Goal: Task Accomplishment & Management: Manage account settings

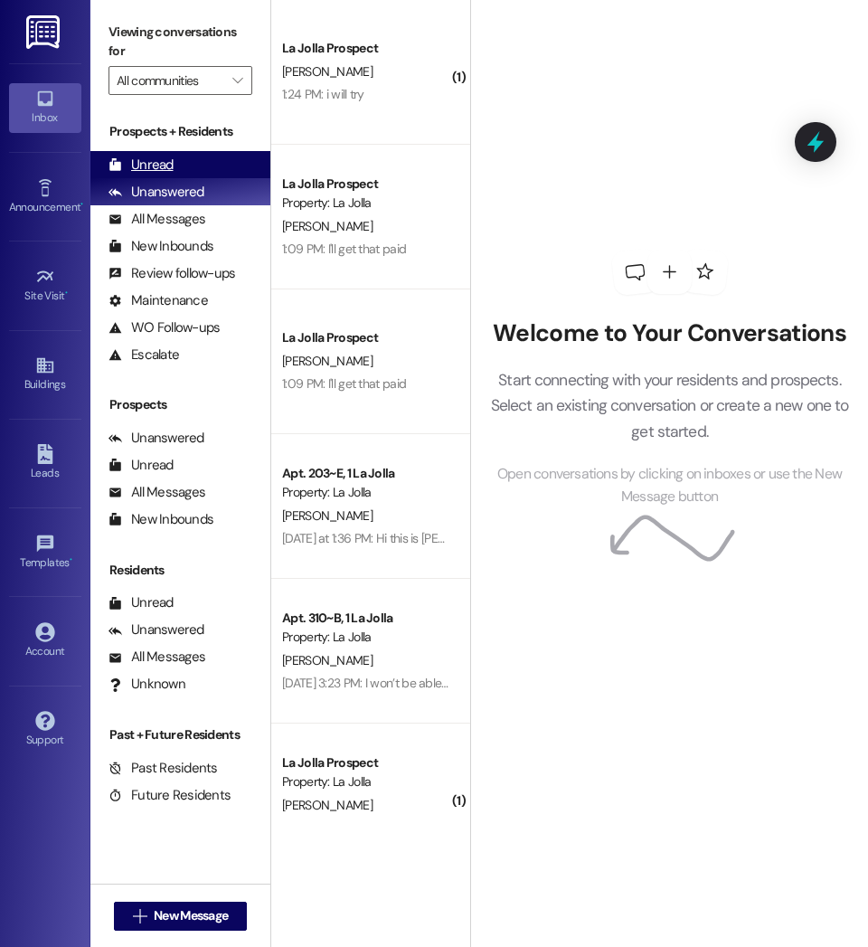
click at [213, 158] on div "Unread (0)" at bounding box center [180, 164] width 180 height 27
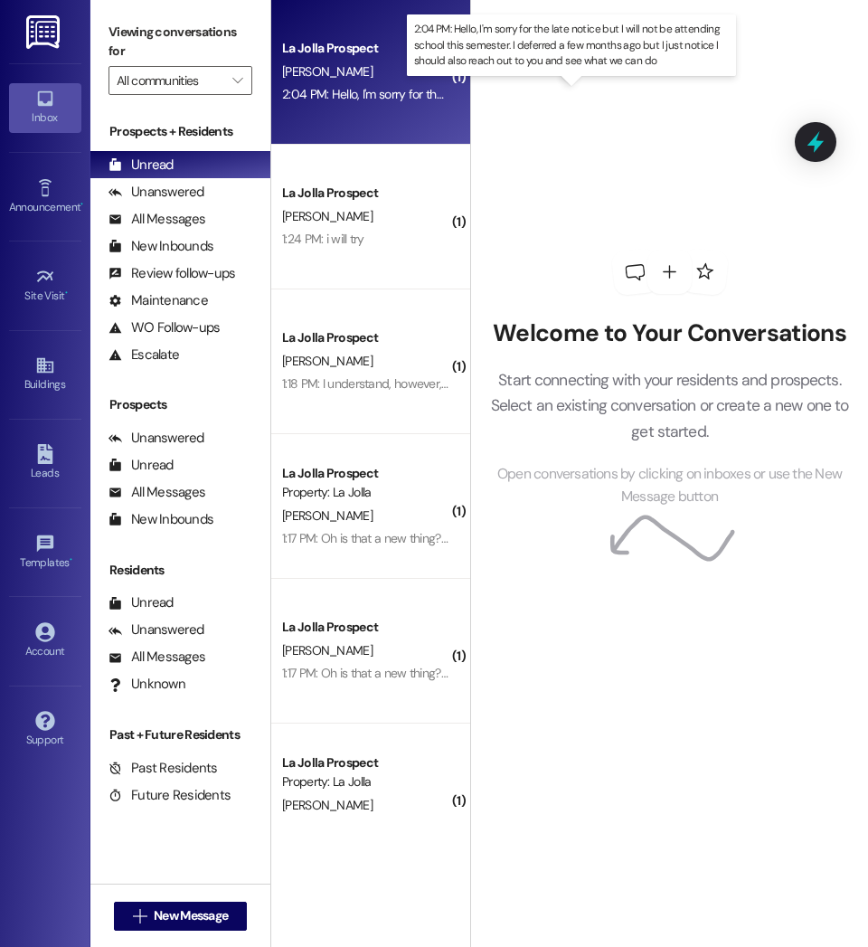
click at [383, 97] on div "2:04 PM: Hello, I'm sorry for the late notice but I will not be attending schoo…" at bounding box center [777, 94] width 990 height 16
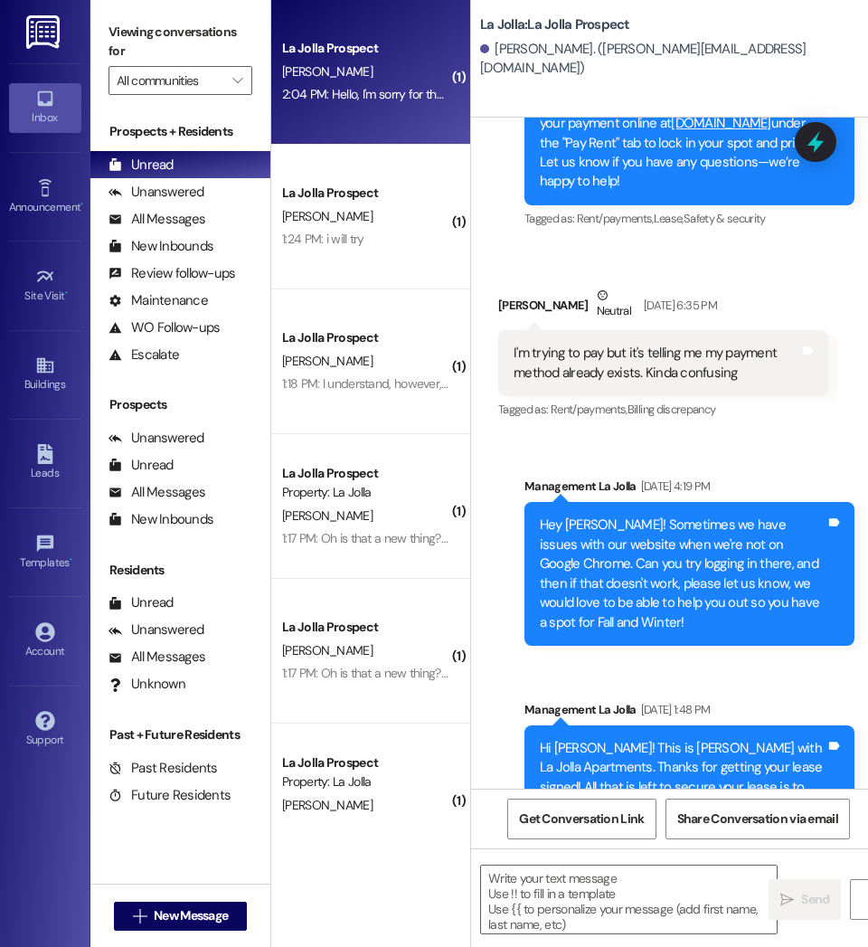
scroll to position [826, 0]
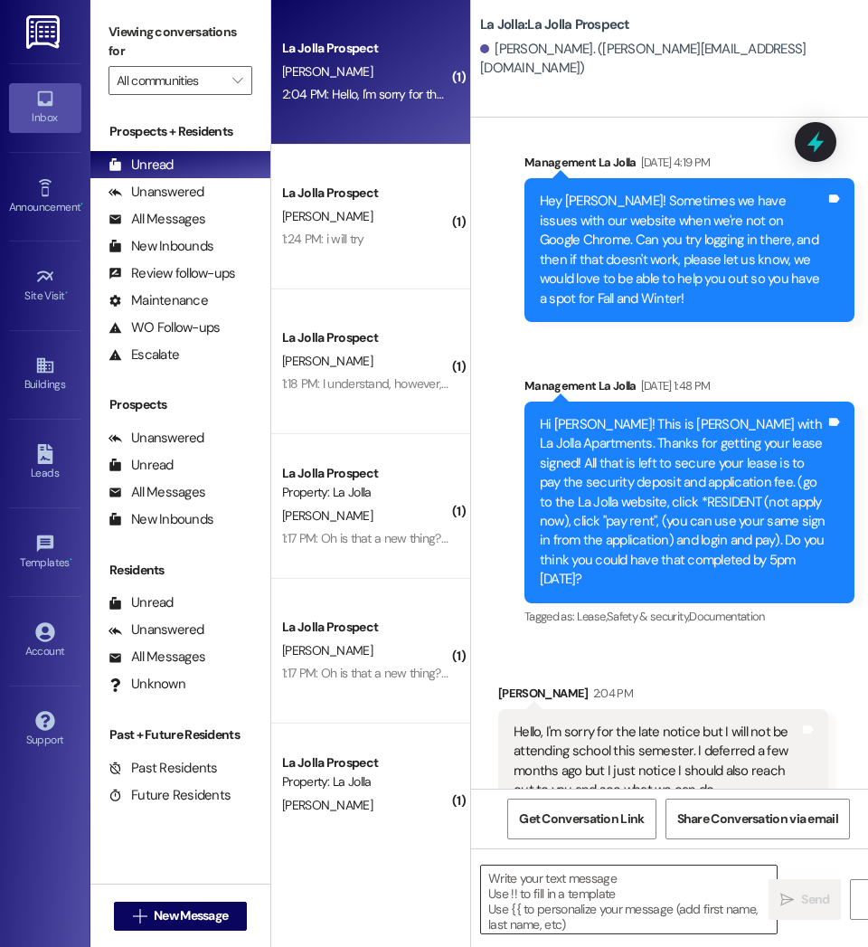
click at [523, 899] on textarea at bounding box center [629, 899] width 296 height 68
click at [581, 901] on textarea at bounding box center [629, 899] width 296 height 68
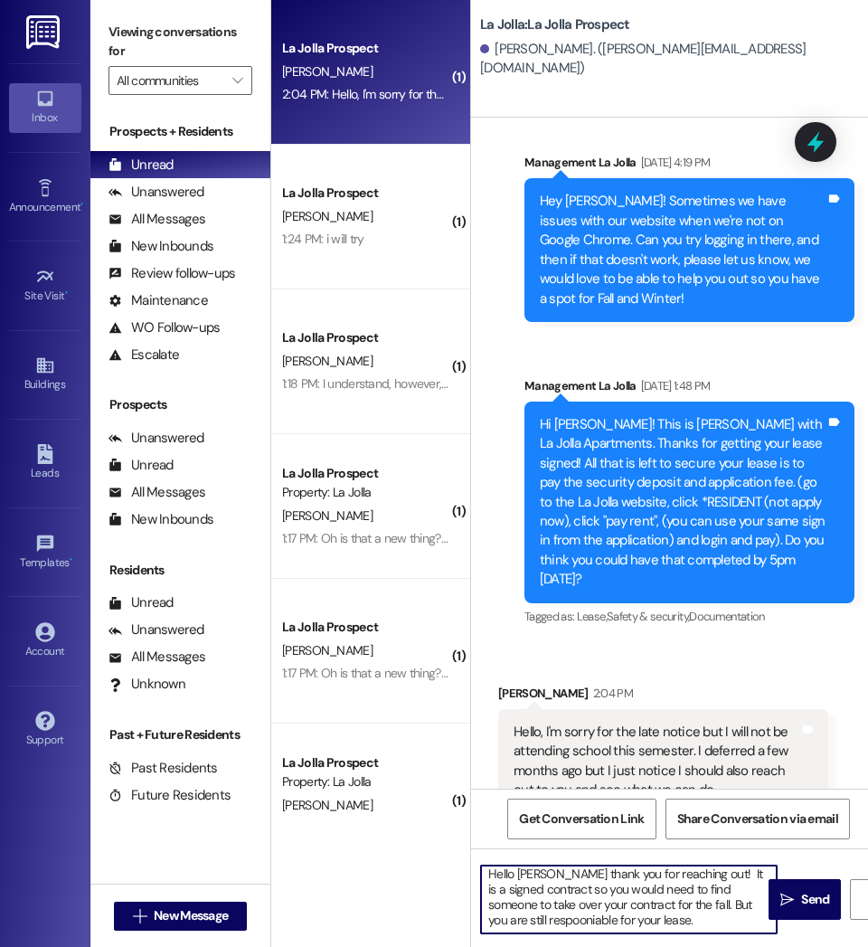
scroll to position [0, 0]
drag, startPoint x: 649, startPoint y: 925, endPoint x: 460, endPoint y: 869, distance: 197.1
click at [460, 869] on div "( 1 ) La Jolla Prospect T. Deuschle 2:04 PM: Hello, I'm sorry for the late noti…" at bounding box center [569, 473] width 597 height 947
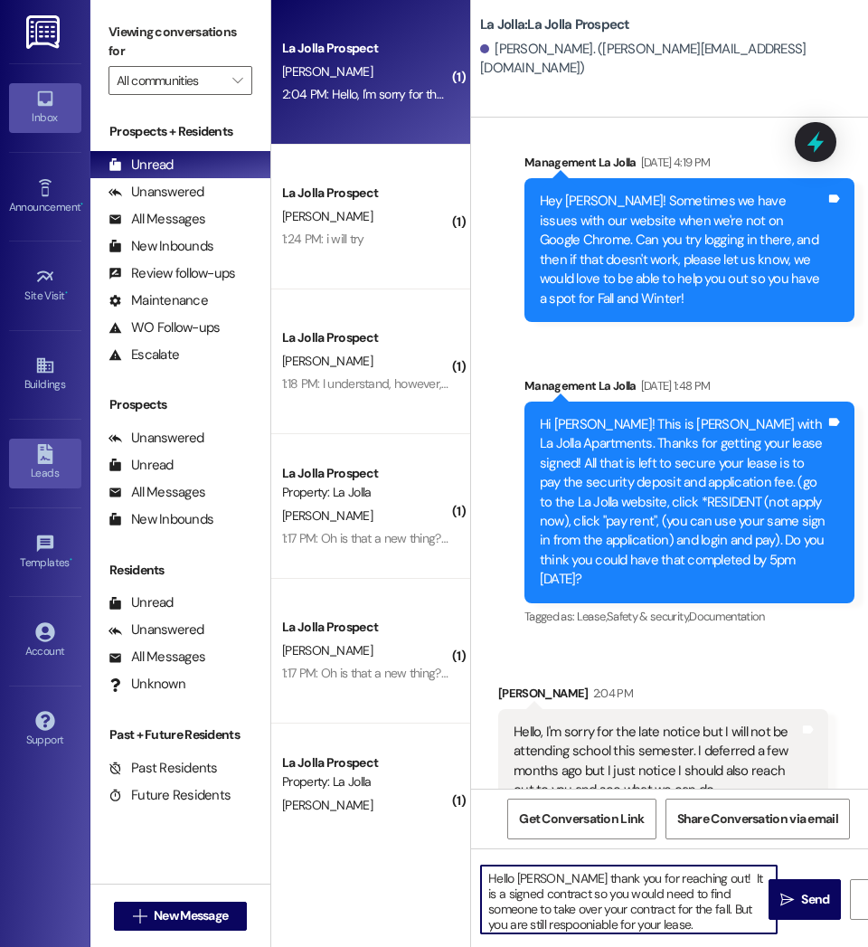
type textarea "Hello Tyler thank you for reaching out! It is a signed contract so you would ne…"
click at [647, 925] on textarea "Hello Tyler thank you for reaching out! It is a signed contract so you would ne…" at bounding box center [629, 899] width 296 height 68
drag, startPoint x: 647, startPoint y: 925, endPoint x: 459, endPoint y: 873, distance: 194.4
click at [459, 873] on div "( 1 ) La Jolla Prospect T. Deuschle 2:04 PM: Hello, I'm sorry for the late noti…" at bounding box center [569, 473] width 597 height 947
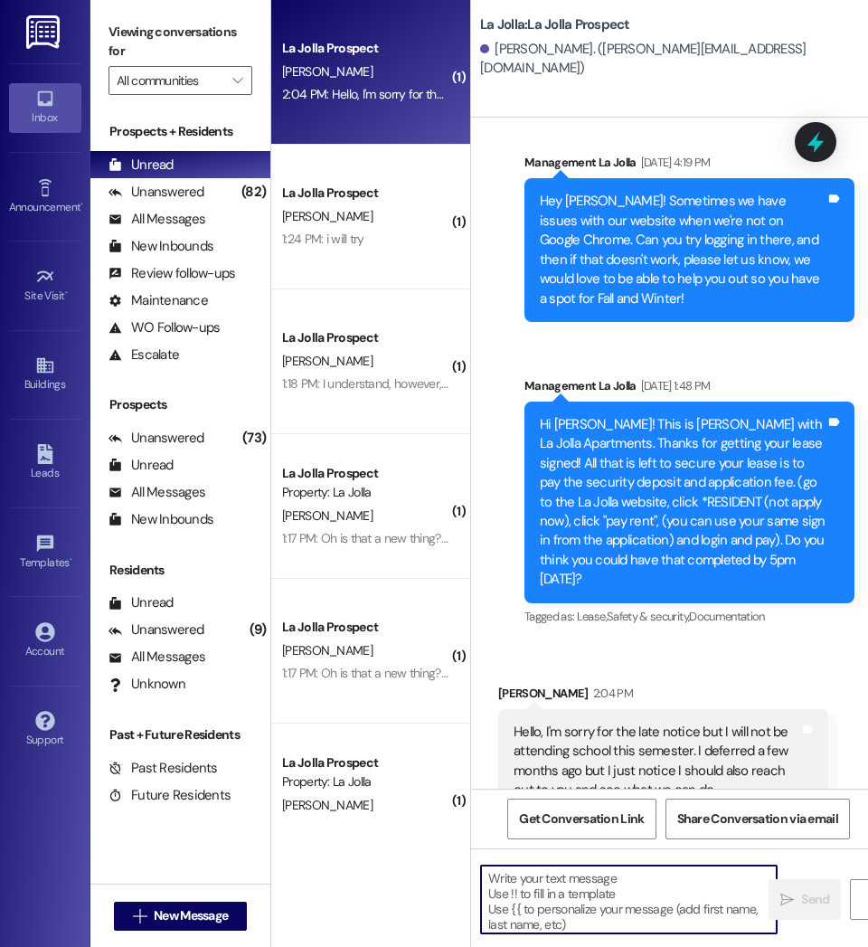
paste textarea "Hello Tyler, thank you for reaching out! Since your lease is a signed contract,…"
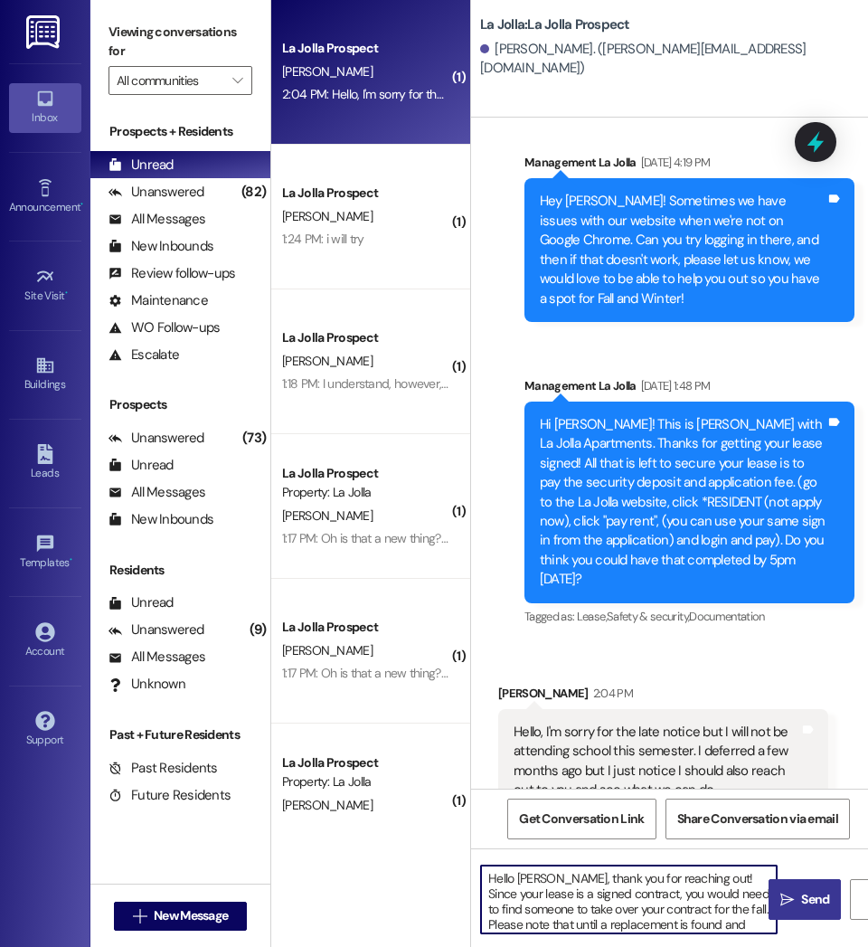
type textarea "Hello Tyler, thank you for reaching out! Since your lease is a signed contract,…"
click at [790, 900] on icon "" at bounding box center [787, 900] width 14 height 14
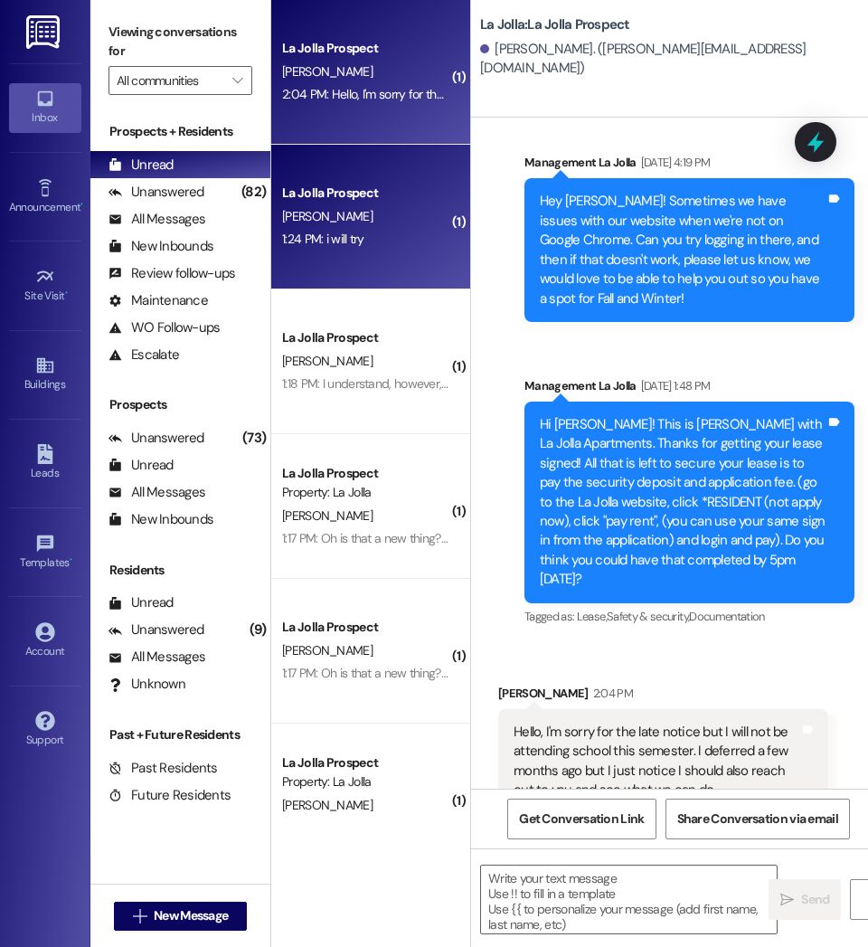
click at [342, 218] on span "[PERSON_NAME]" at bounding box center [327, 216] width 90 height 16
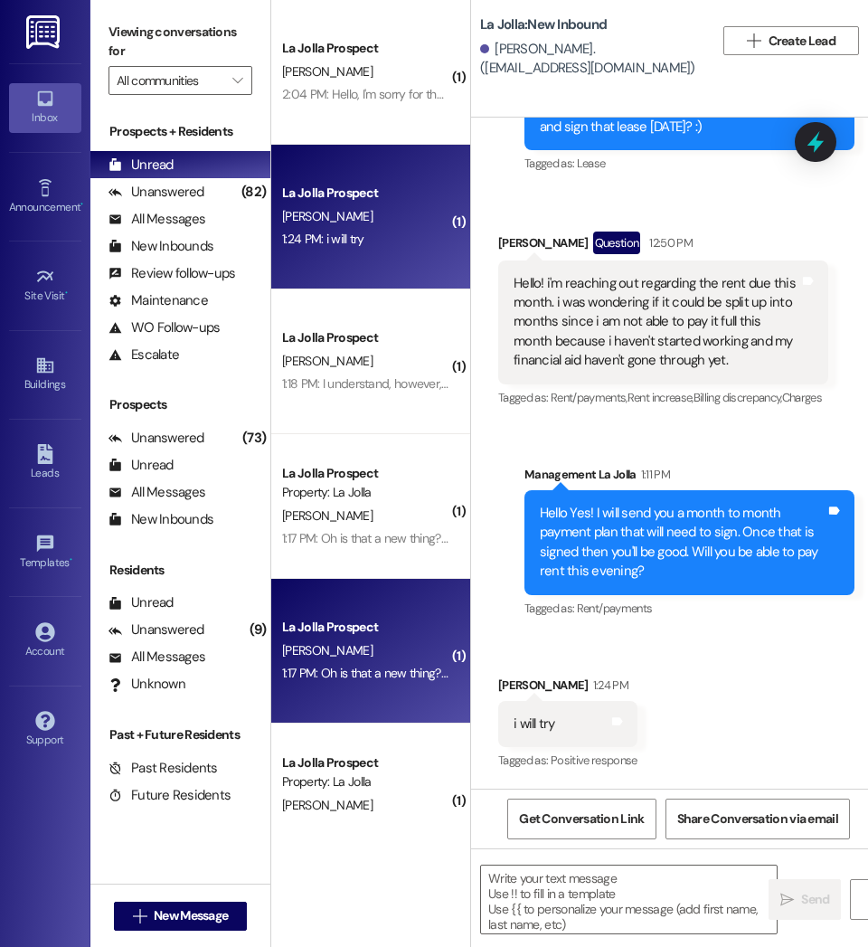
scroll to position [194, 0]
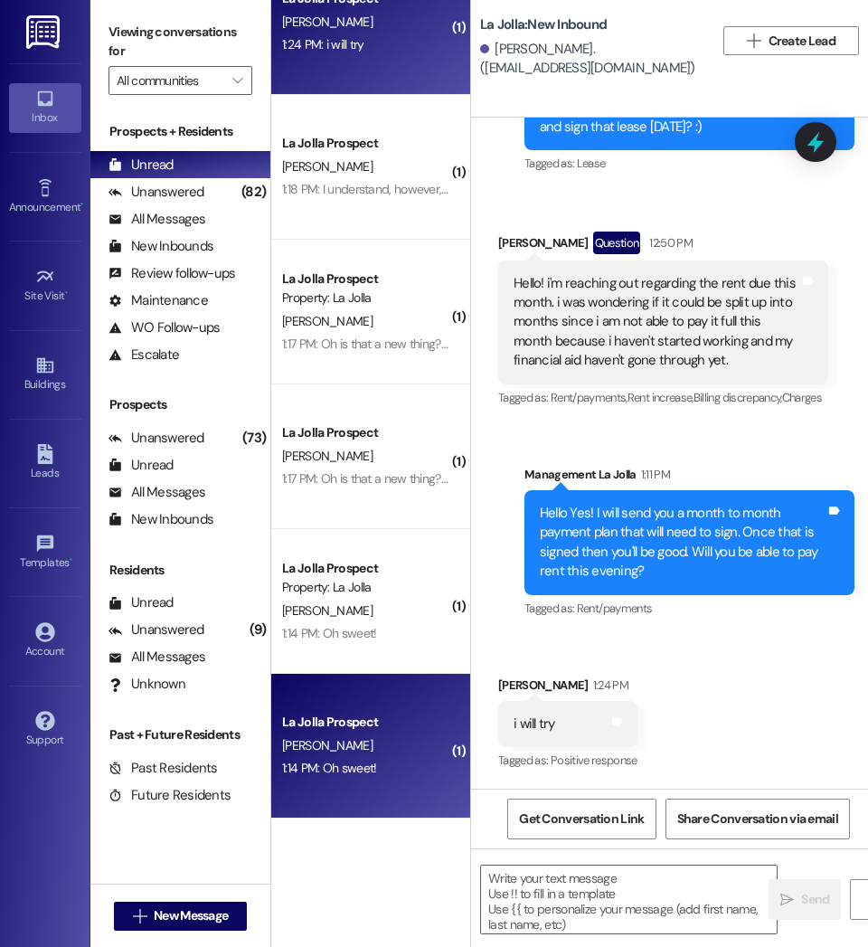
click at [367, 733] on div "La Jolla Prospect" at bounding box center [365, 722] width 171 height 23
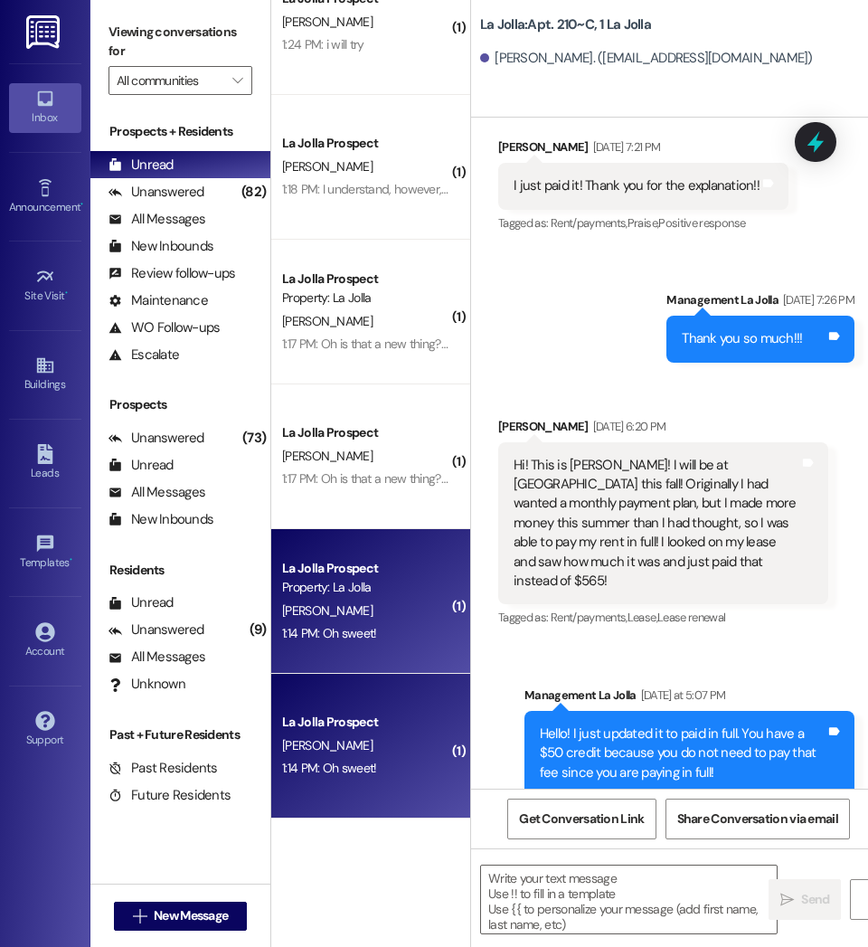
scroll to position [7198, 0]
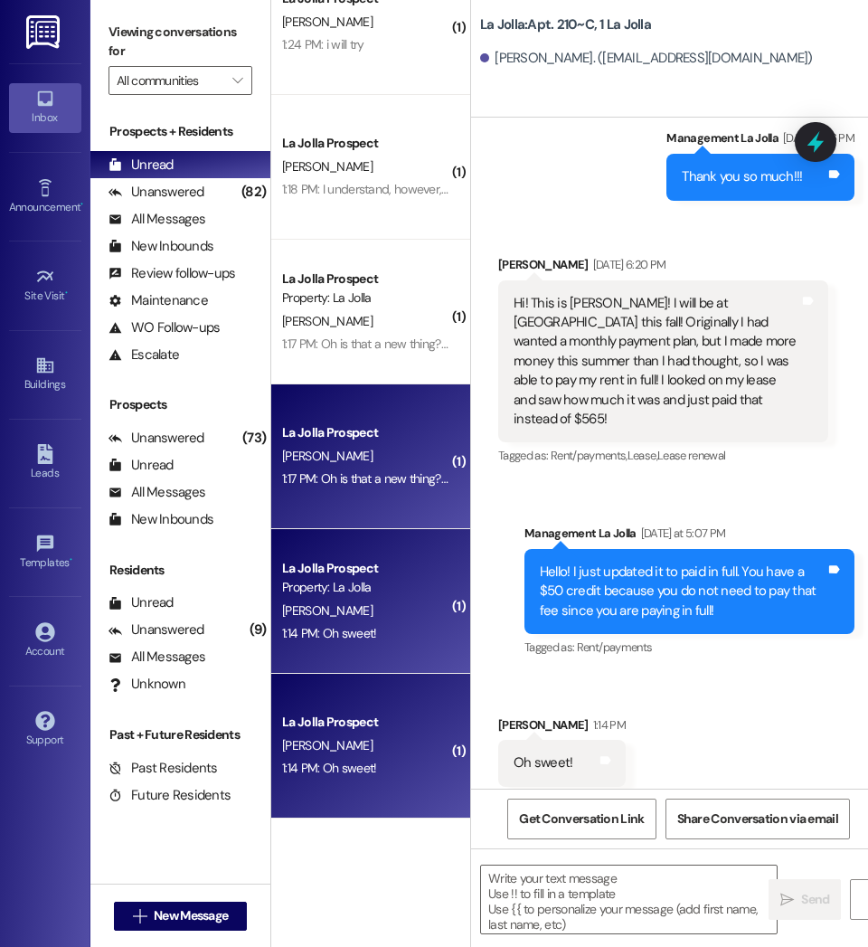
click at [379, 477] on div "1:17 PM: Oh is that a new thing? I moved in early last year I really liked havi…" at bounding box center [861, 478] width 1159 height 16
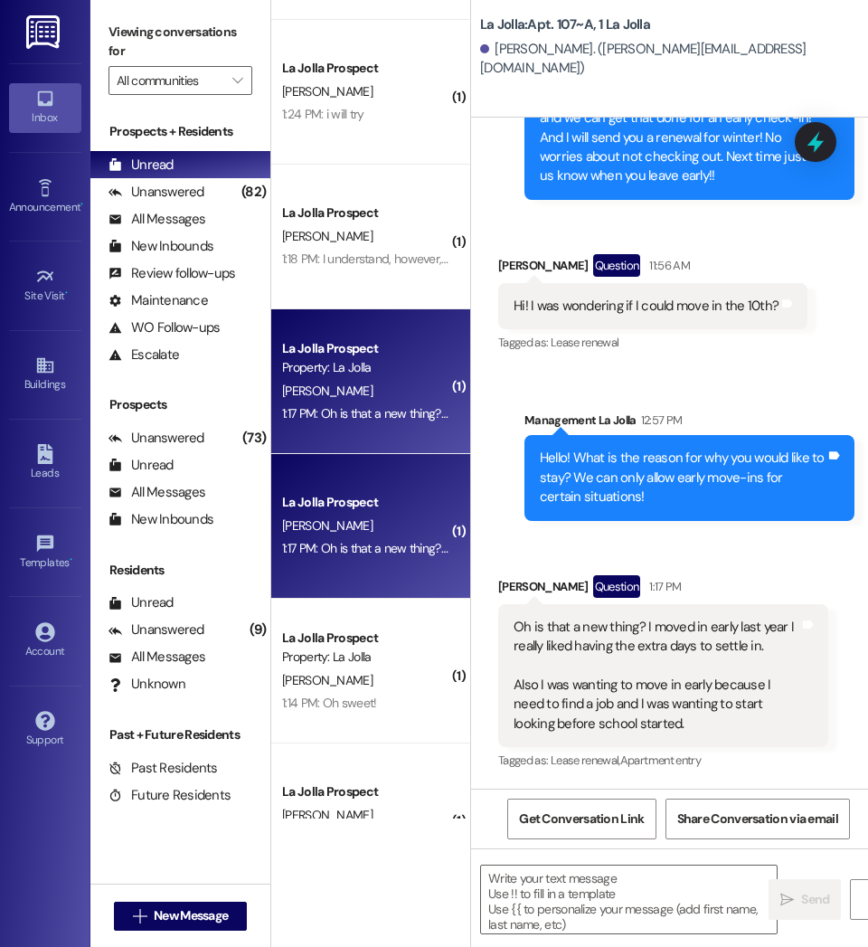
scroll to position [0, 0]
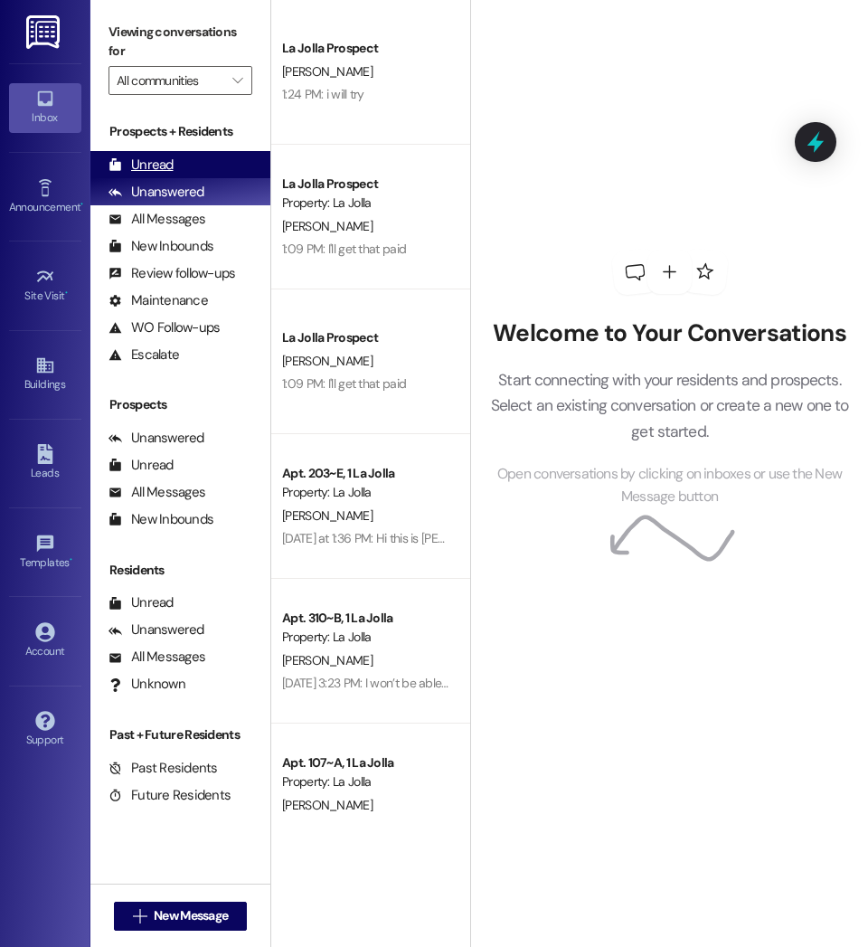
click at [184, 163] on div "Unread (0)" at bounding box center [180, 164] width 180 height 27
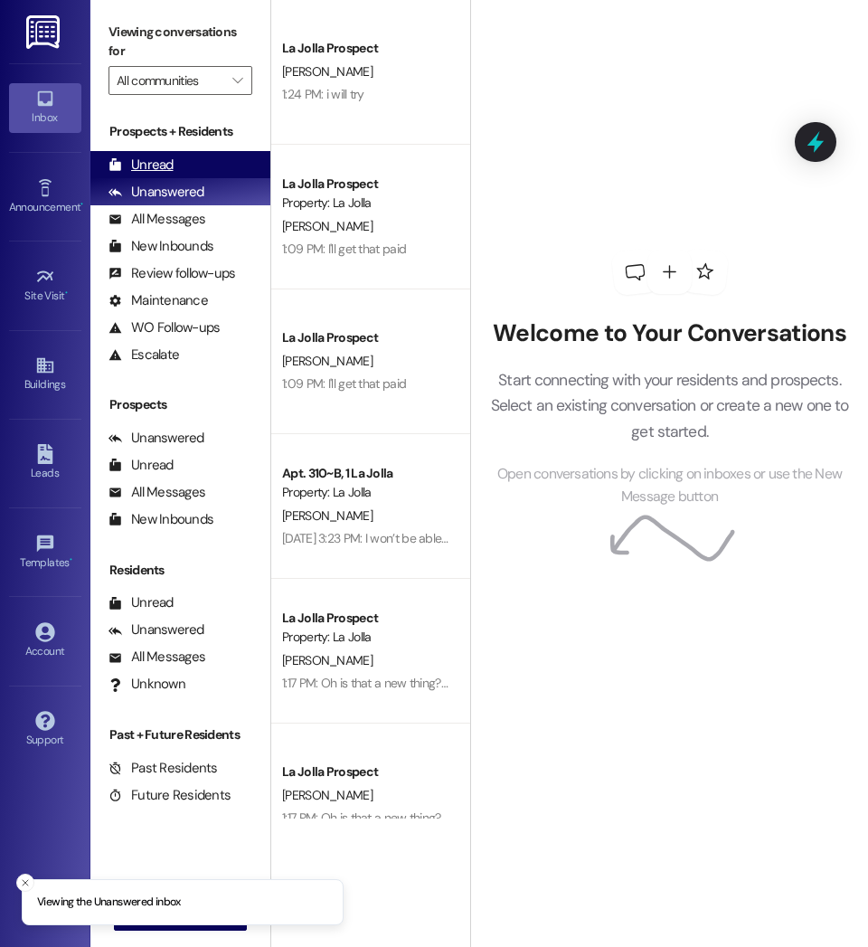
click at [165, 159] on div "Unread" at bounding box center [141, 165] width 65 height 19
click at [155, 157] on div "Unread" at bounding box center [141, 165] width 65 height 19
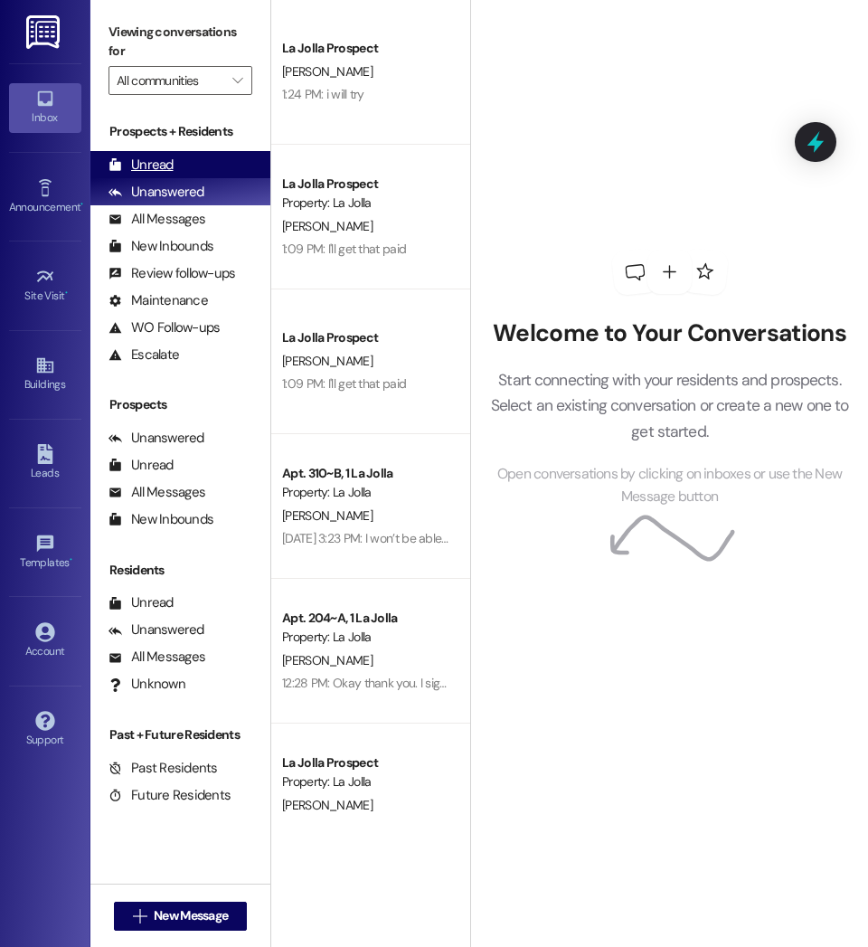
click at [141, 166] on div "Unread" at bounding box center [141, 165] width 65 height 19
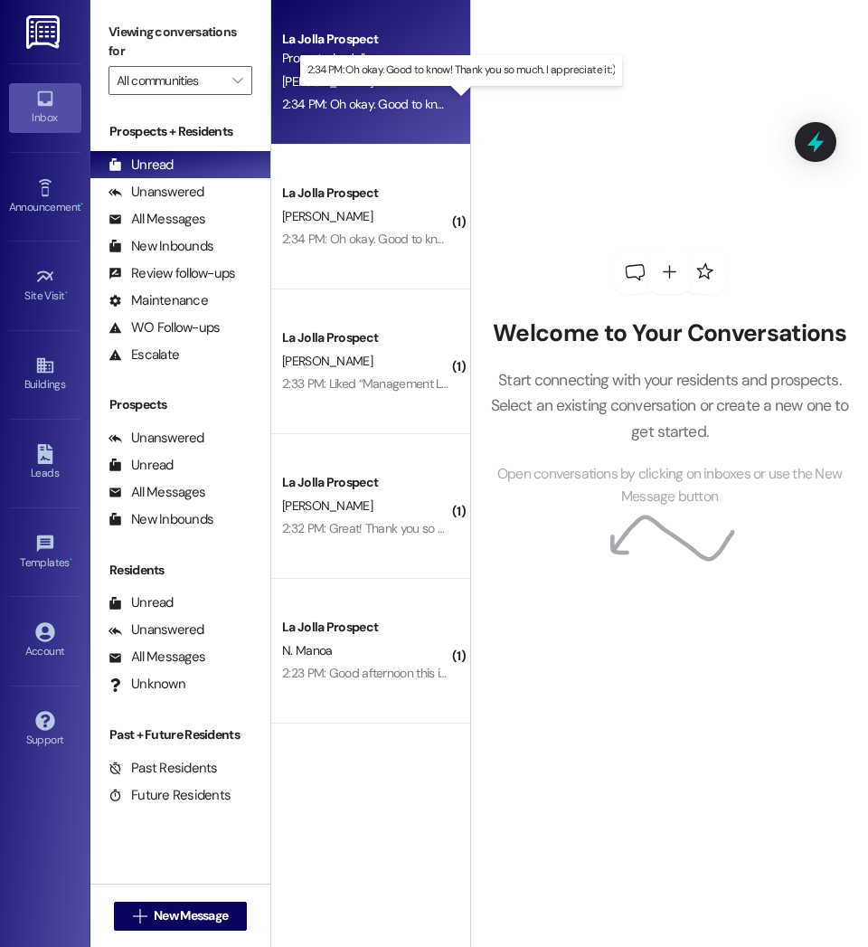
click at [370, 104] on div "2:34 PM: Oh okay. Good to know! Thank you so much. I appreciate it:) 2:34 PM: O…" at bounding box center [463, 104] width 362 height 16
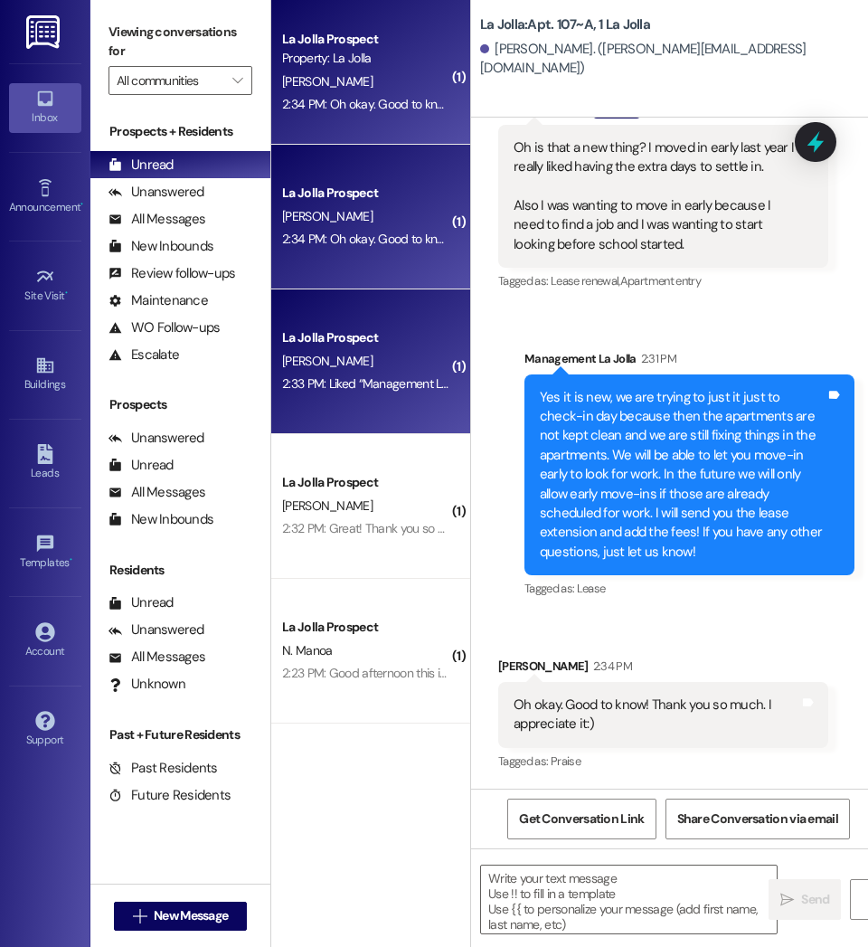
click at [423, 399] on div "La Jolla Prospect S. Powell 2:33 PM: Liked “Management La Jolla (La Jolla): Hi …" at bounding box center [370, 361] width 199 height 145
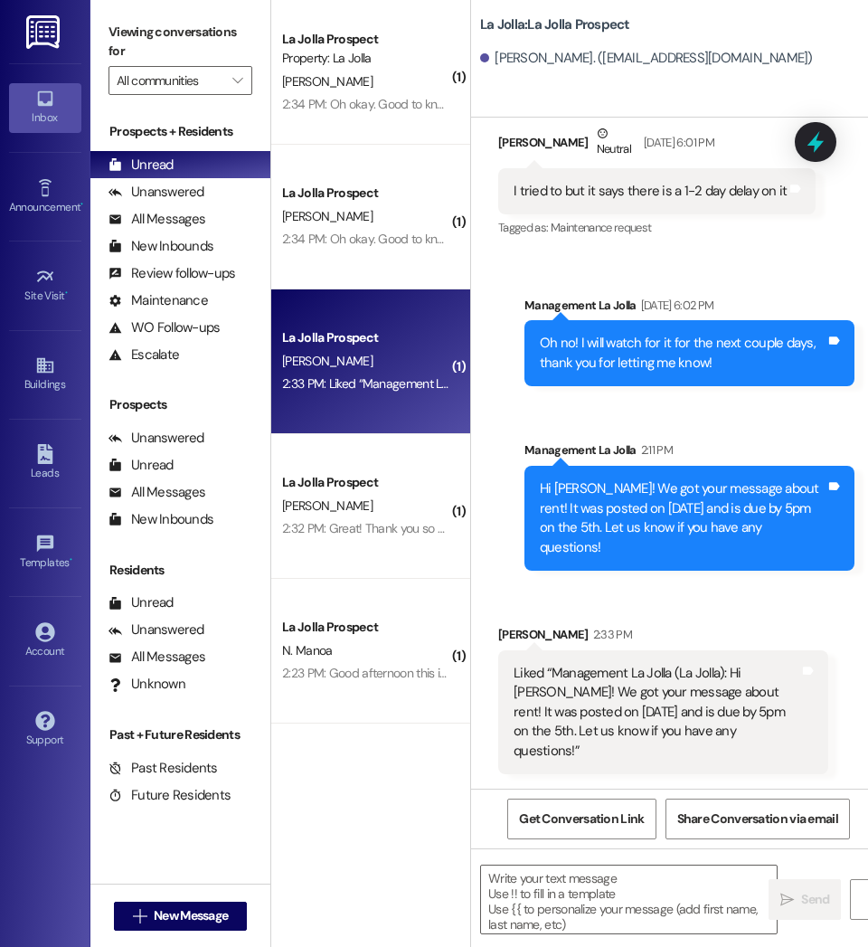
scroll to position [1950, 0]
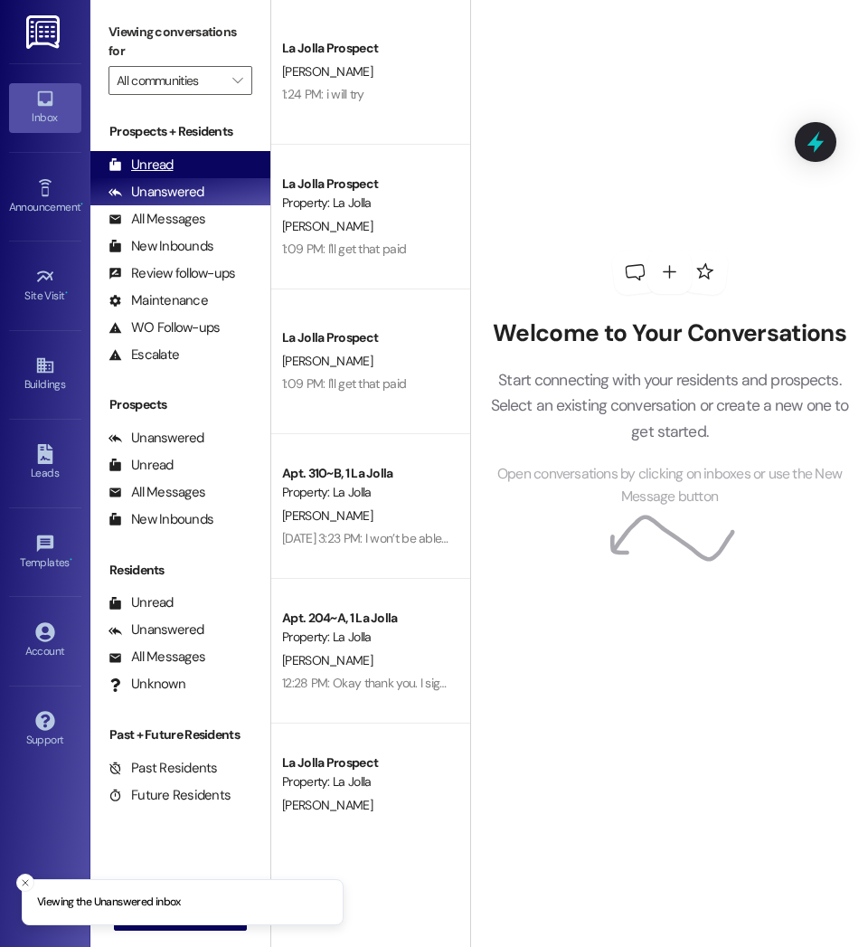
click at [183, 156] on div "Unread (0)" at bounding box center [180, 164] width 180 height 27
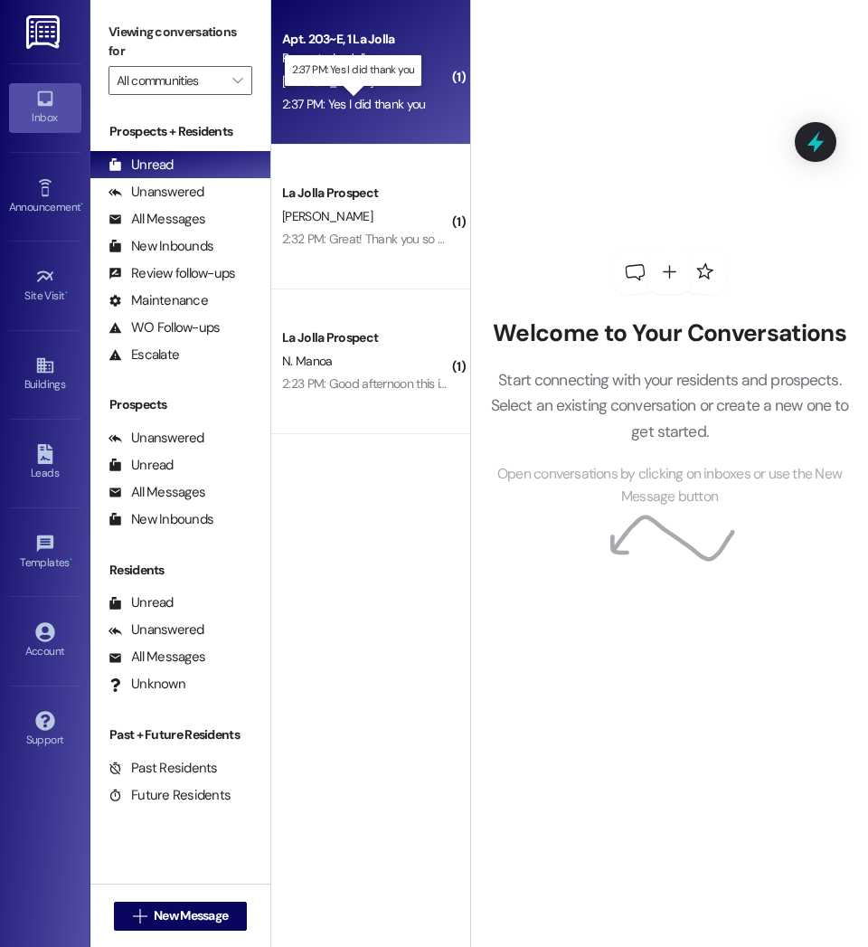
click at [406, 106] on div "2:37 PM: Yes I did thank you 2:37 PM: Yes I did thank you" at bounding box center [353, 104] width 143 height 16
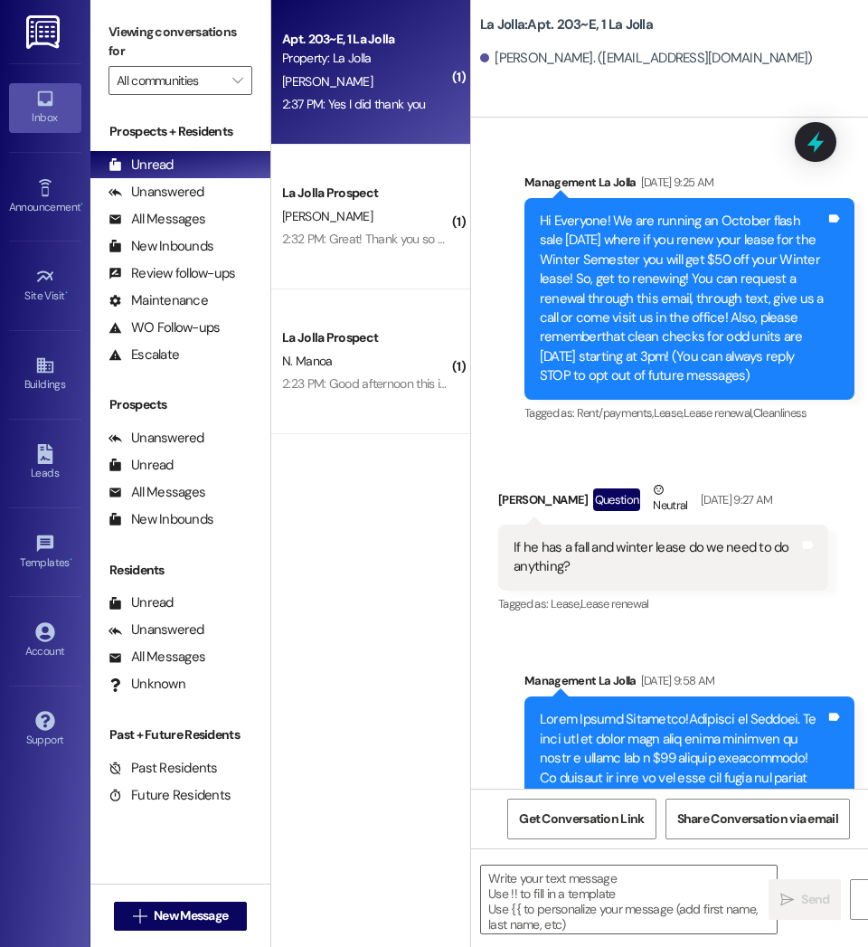
scroll to position [28721, 0]
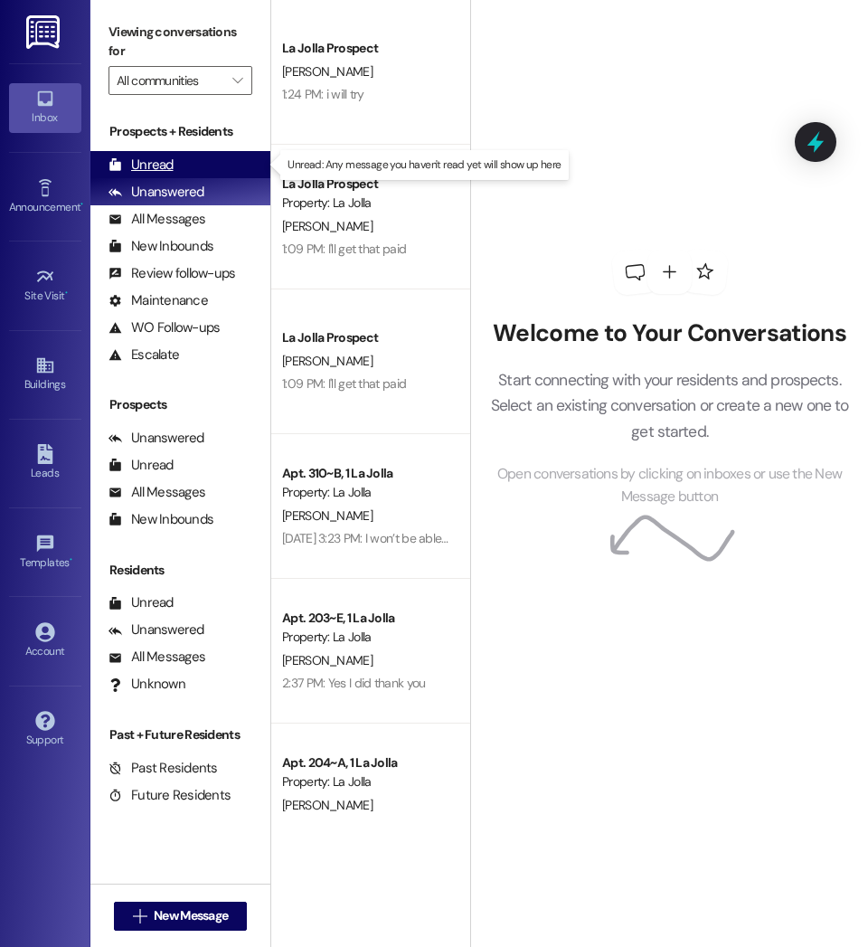
click at [170, 162] on div "Unread" at bounding box center [141, 165] width 65 height 19
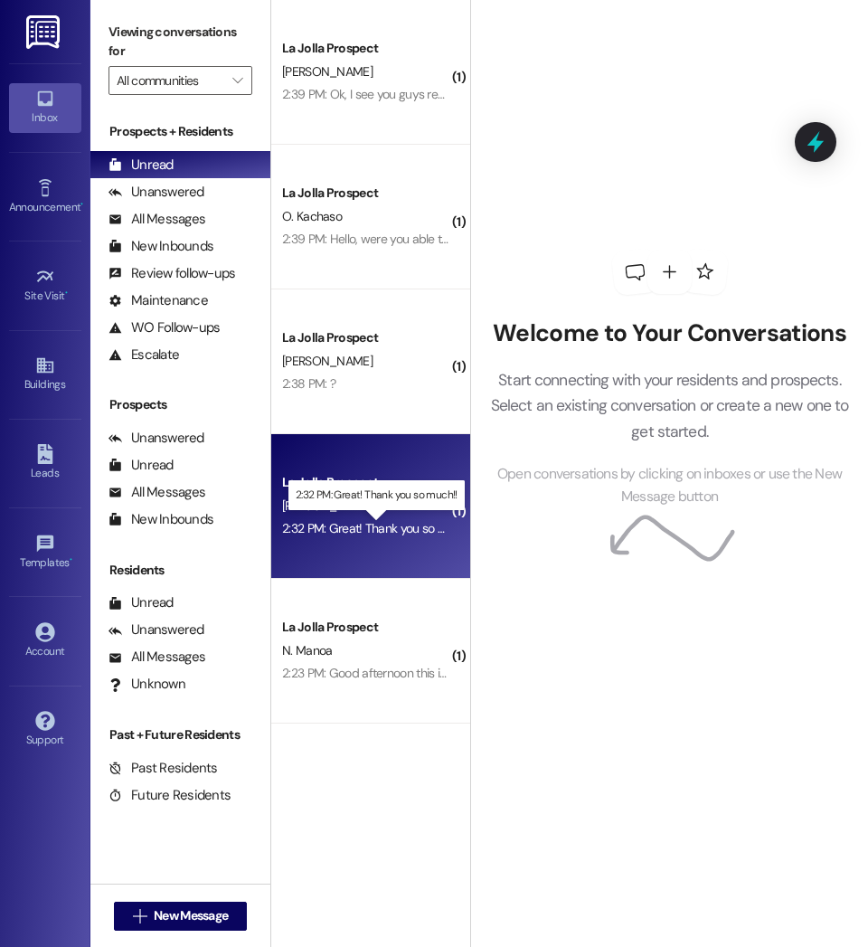
click at [402, 529] on div "2:32 PM: Great! Thank you so much!! 2:32 PM: Great! Thank you so much!!" at bounding box center [378, 528] width 192 height 16
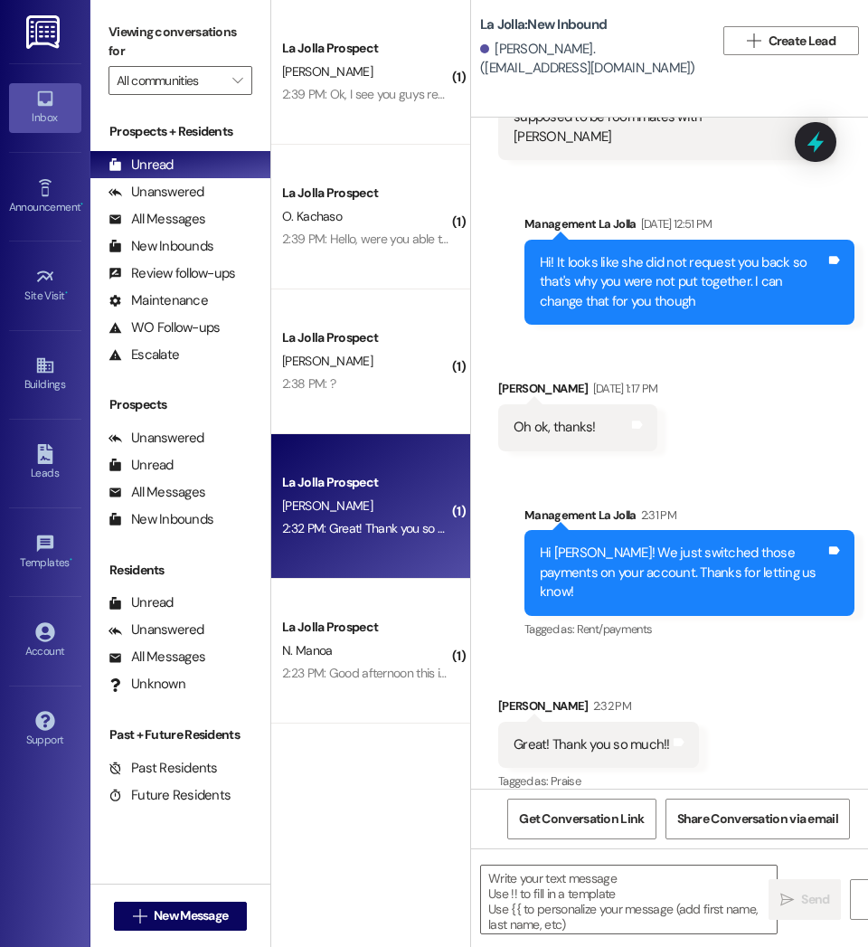
scroll to position [852, 0]
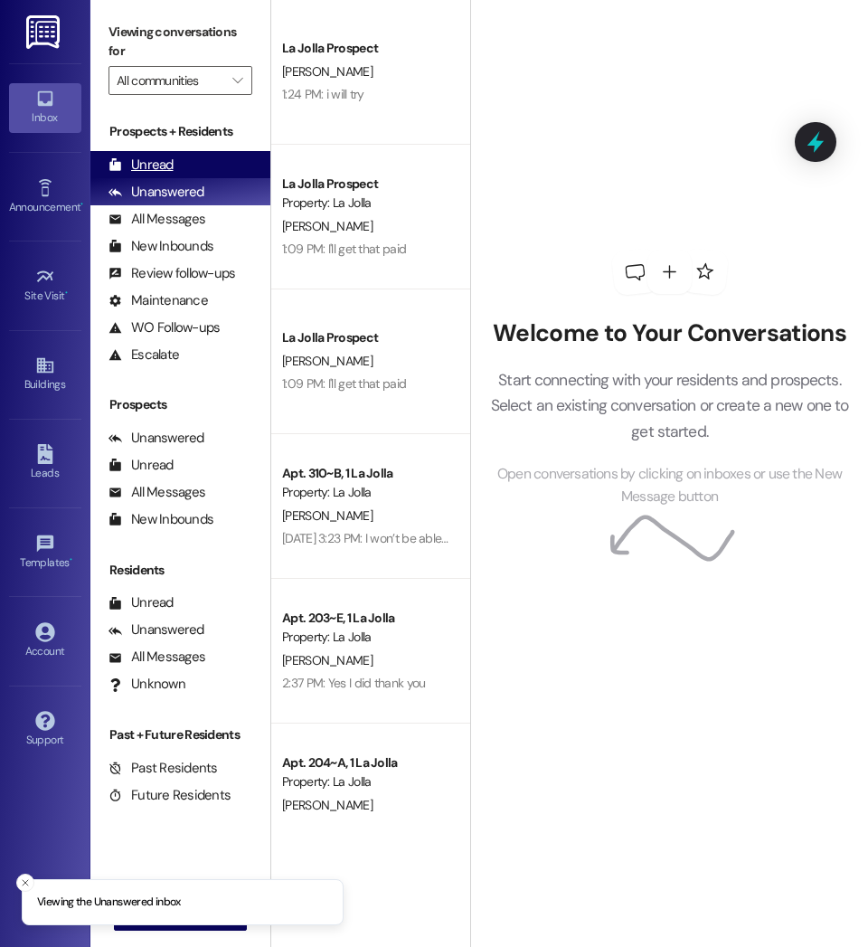
click at [147, 167] on div "Unread" at bounding box center [141, 165] width 65 height 19
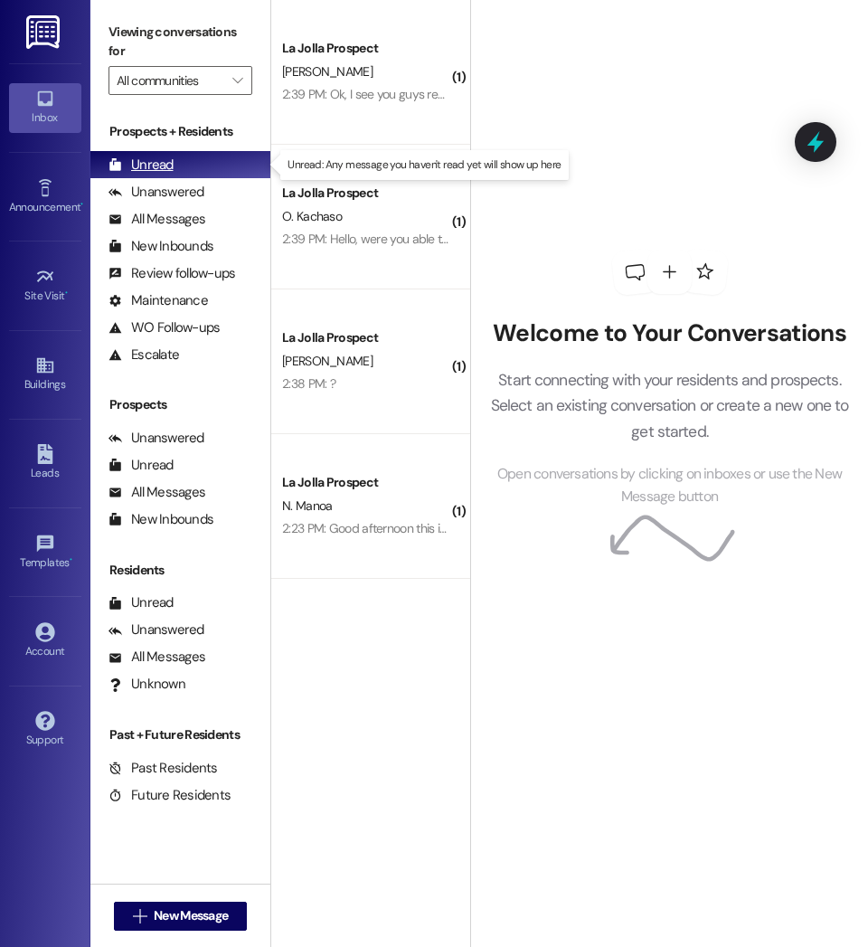
click at [147, 167] on div "Unread" at bounding box center [141, 165] width 65 height 19
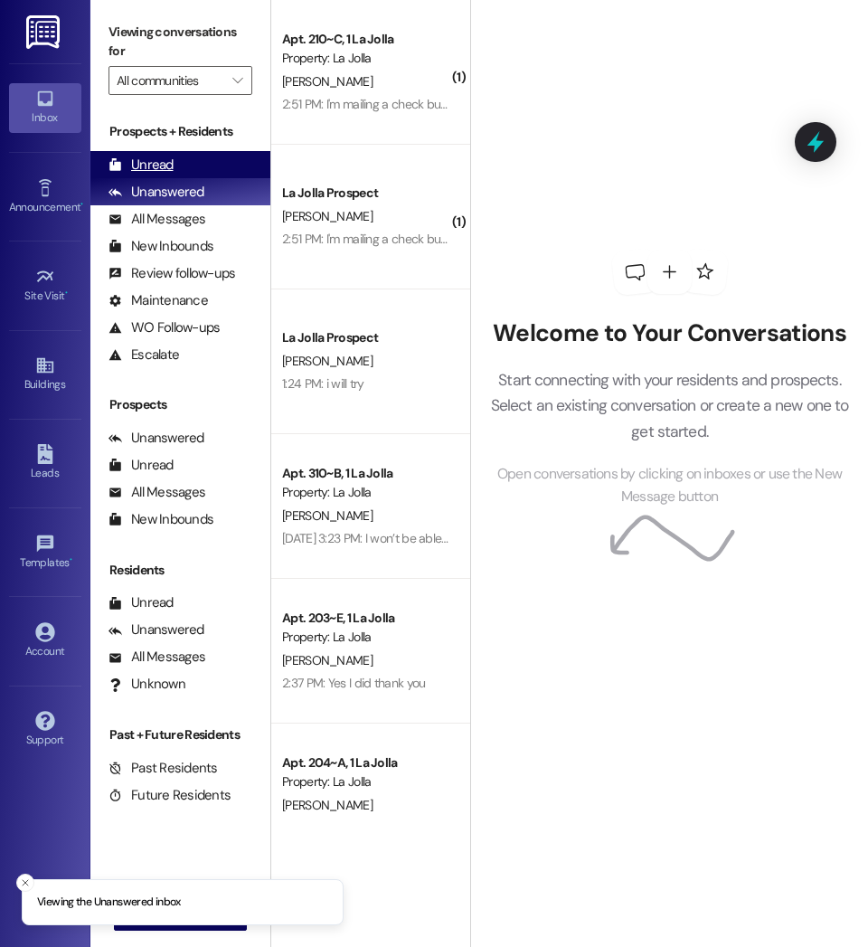
click at [137, 170] on div "Unread" at bounding box center [141, 165] width 65 height 19
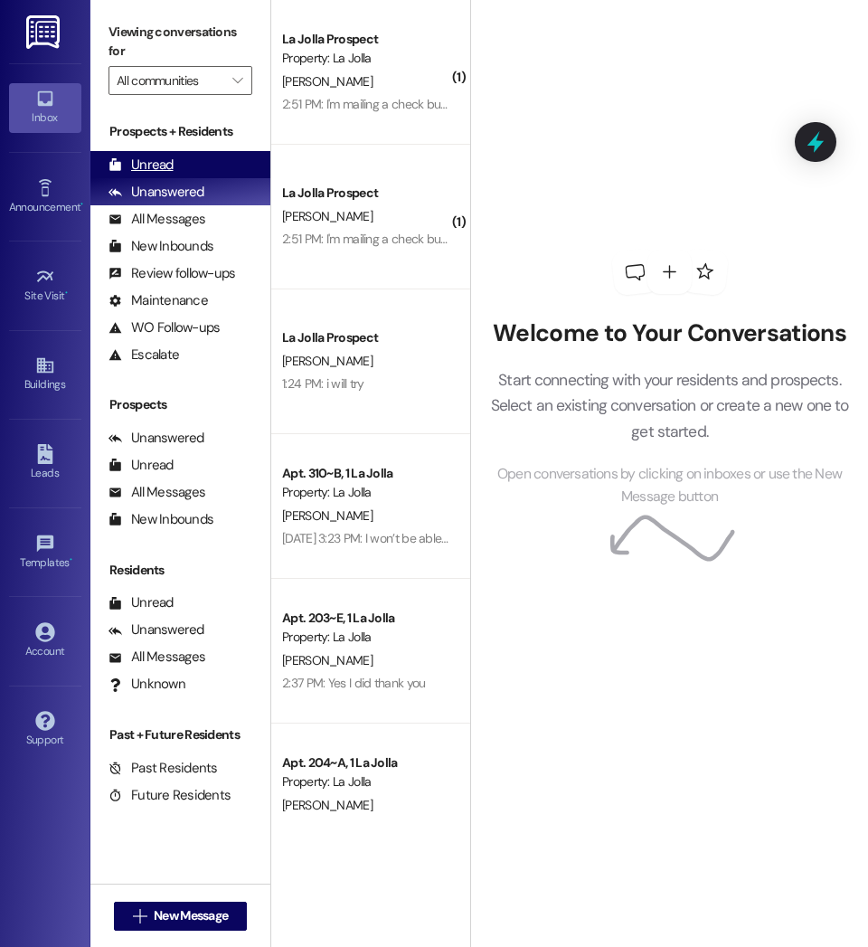
click at [156, 164] on div "Unread" at bounding box center [141, 165] width 65 height 19
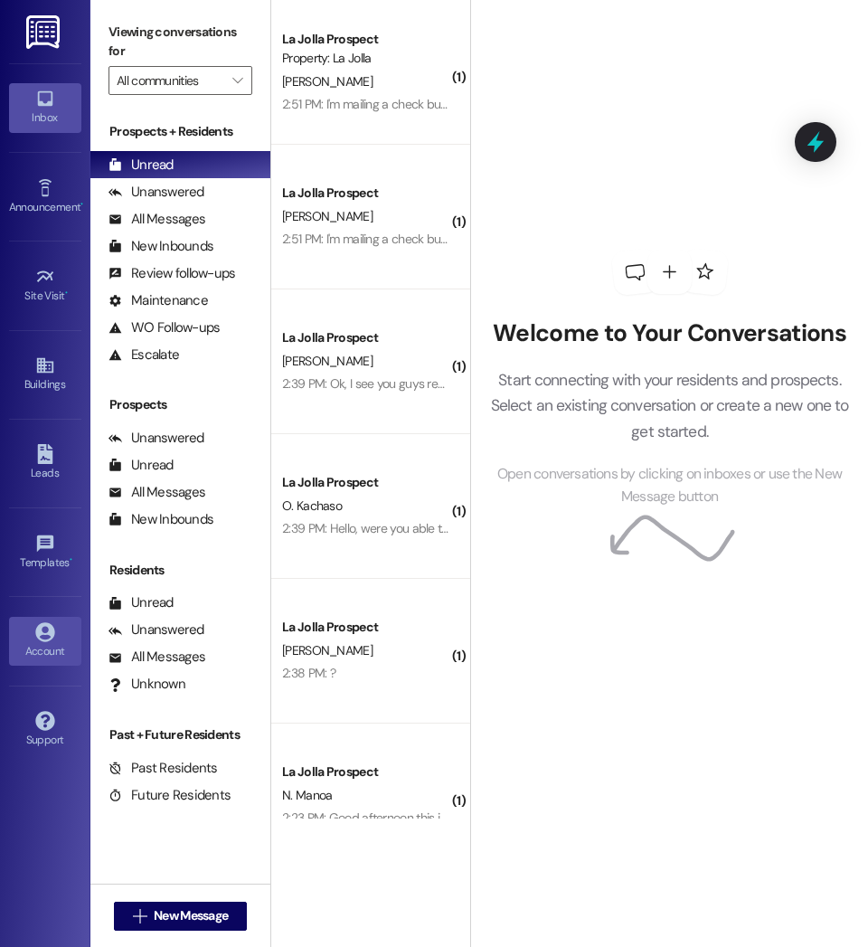
click at [47, 624] on icon at bounding box center [44, 631] width 19 height 19
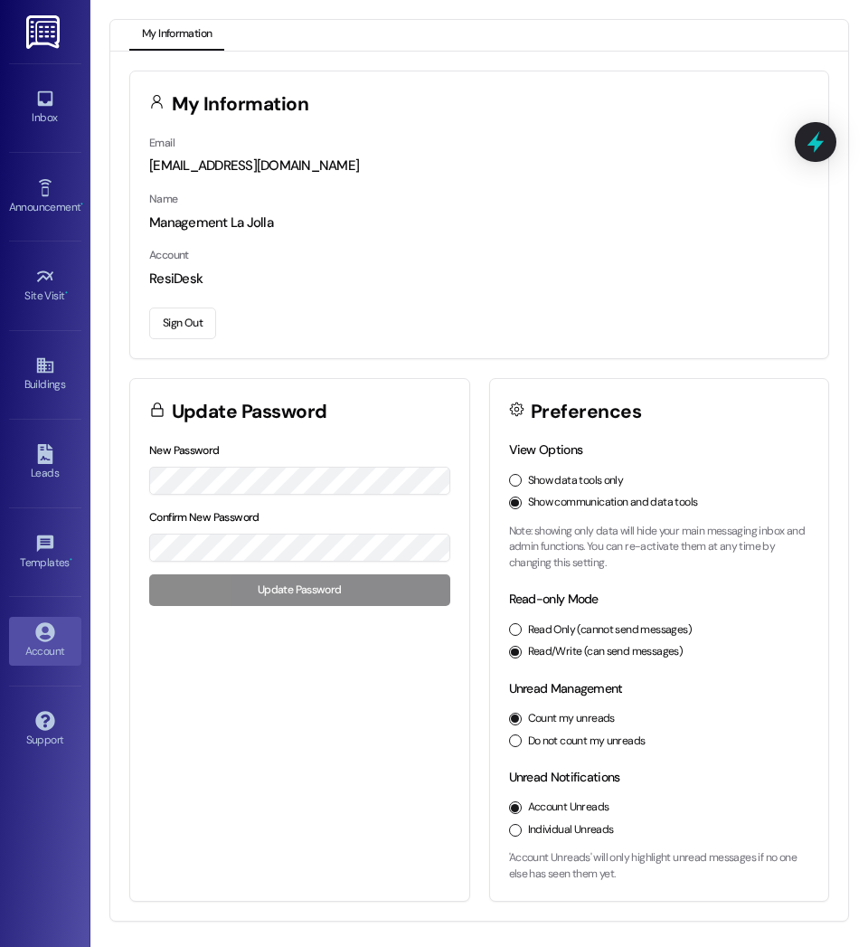
click at [174, 330] on button "Sign Out" at bounding box center [182, 323] width 67 height 32
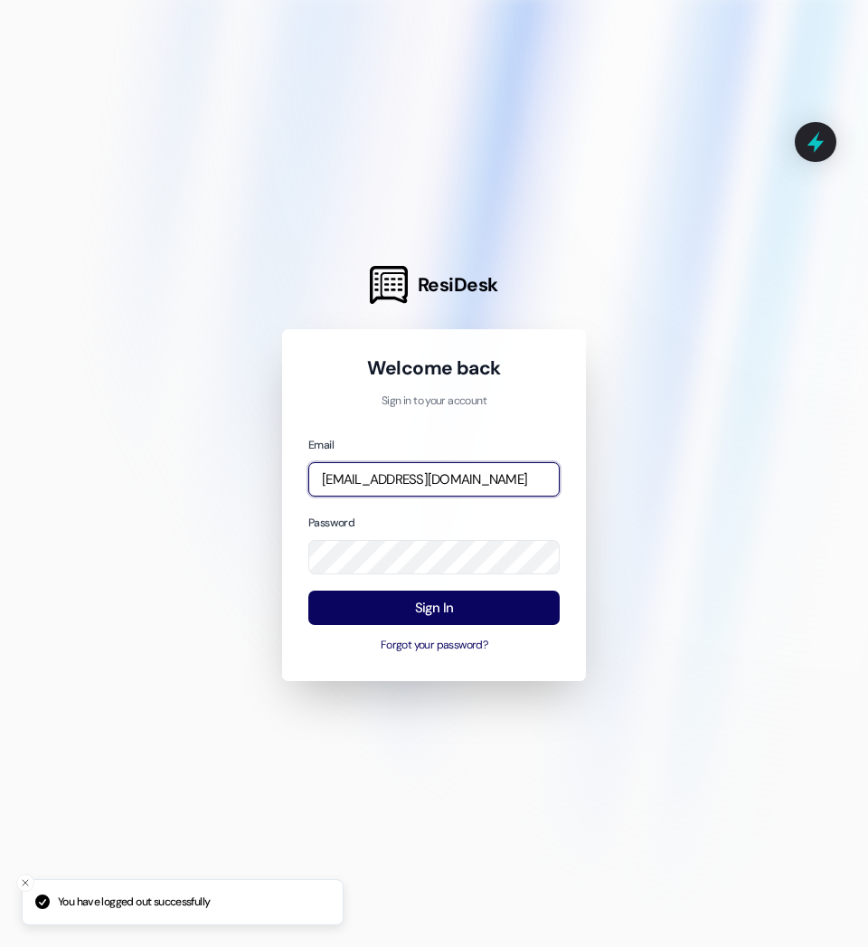
click at [401, 471] on input "[EMAIL_ADDRESS][DOMAIN_NAME]" at bounding box center [433, 479] width 251 height 35
type input "[EMAIL_ADDRESS][DOMAIN_NAME]"
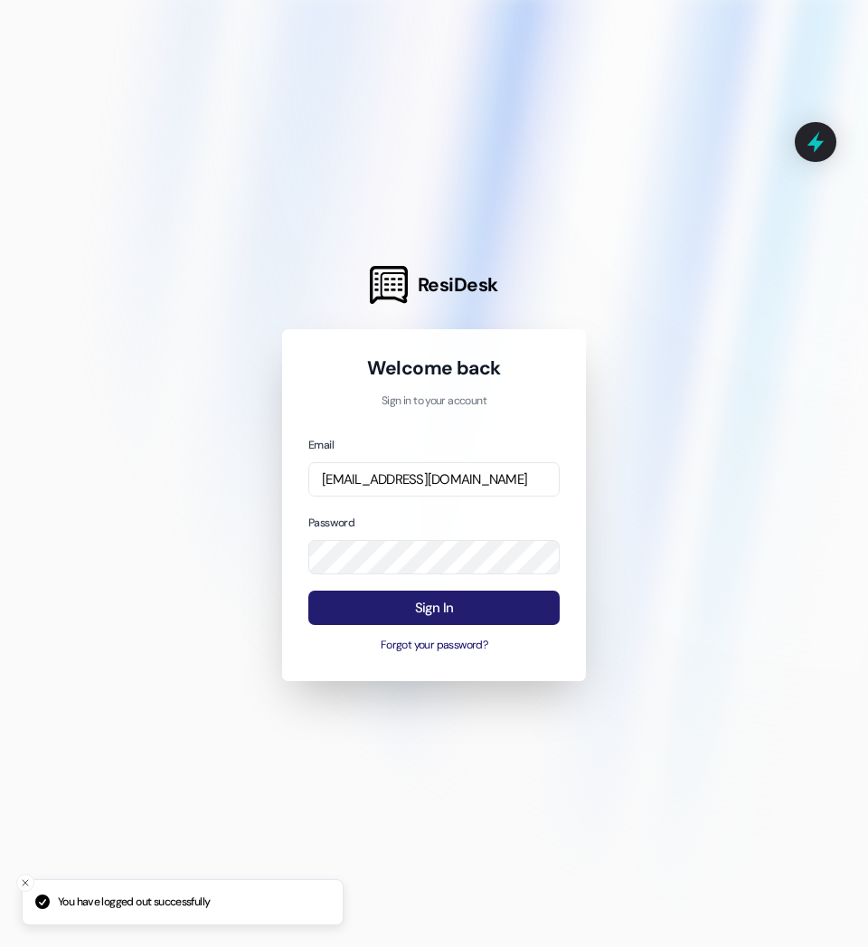
click at [477, 616] on button "Sign In" at bounding box center [433, 608] width 251 height 35
